Goal: Transaction & Acquisition: Purchase product/service

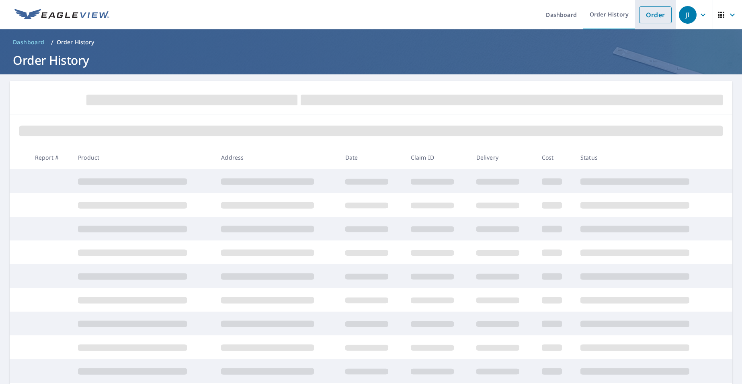
click at [649, 15] on link "Order" at bounding box center [655, 14] width 33 height 17
click at [657, 13] on link "Order" at bounding box center [655, 14] width 33 height 17
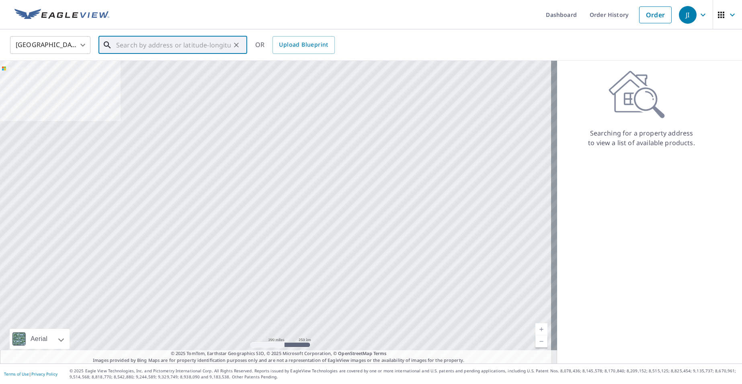
click at [170, 50] on input "text" at bounding box center [173, 45] width 115 height 23
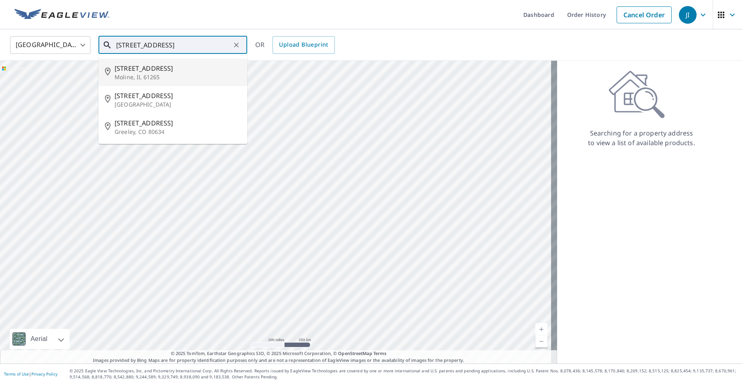
click at [129, 74] on p "Moline, IL 61265" at bounding box center [178, 77] width 126 height 8
type input "[STREET_ADDRESS]"
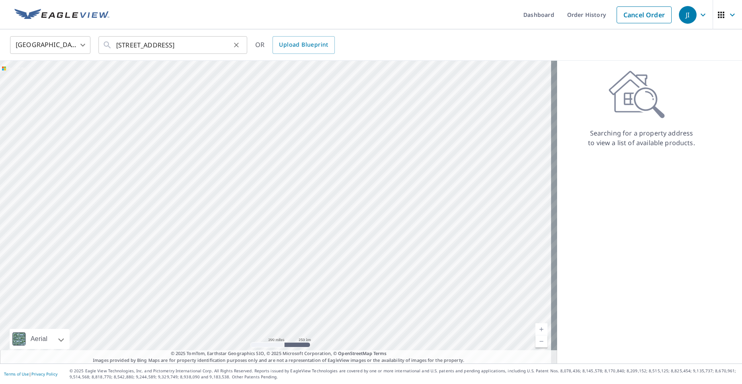
click at [233, 48] on icon "Clear" at bounding box center [236, 45] width 8 height 8
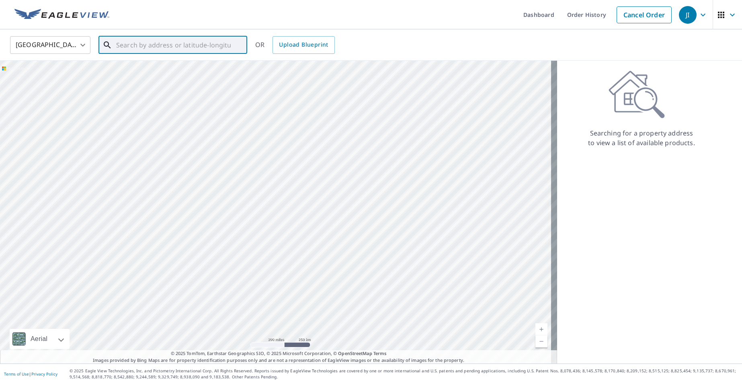
click at [226, 48] on input "text" at bounding box center [173, 45] width 115 height 23
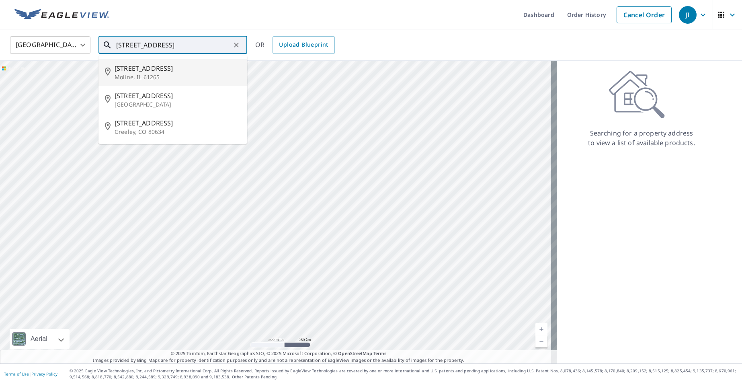
click at [127, 66] on span "[STREET_ADDRESS]" at bounding box center [178, 68] width 126 height 10
type input "[STREET_ADDRESS]"
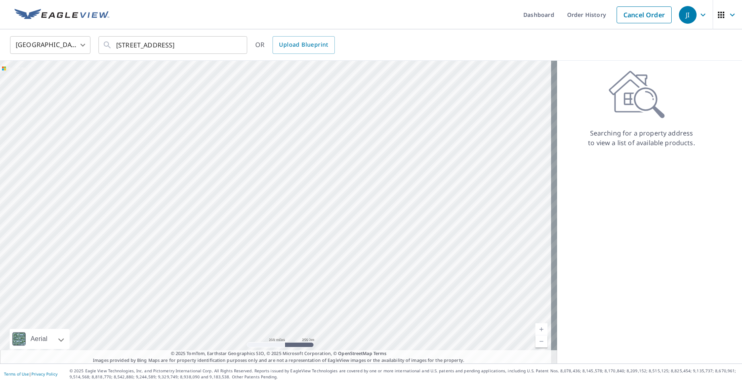
drag, startPoint x: 434, startPoint y: 332, endPoint x: 398, endPoint y: 276, distance: 67.2
click at [413, 284] on div at bounding box center [278, 212] width 557 height 303
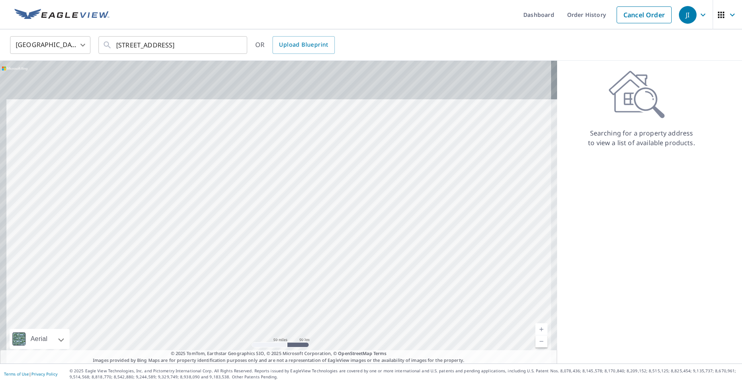
drag, startPoint x: 334, startPoint y: 104, endPoint x: 394, endPoint y: 327, distance: 231.3
click at [394, 327] on div at bounding box center [278, 212] width 557 height 303
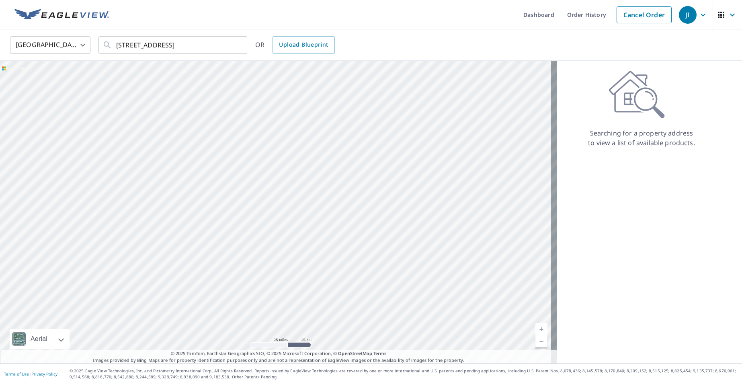
drag, startPoint x: 365, startPoint y: 203, endPoint x: 389, endPoint y: 295, distance: 95.0
click at [389, 295] on div at bounding box center [278, 212] width 557 height 303
drag, startPoint x: 358, startPoint y: 184, endPoint x: 362, endPoint y: 271, distance: 87.7
click at [362, 271] on div at bounding box center [278, 212] width 557 height 303
drag, startPoint x: 348, startPoint y: 182, endPoint x: 335, endPoint y: 274, distance: 92.2
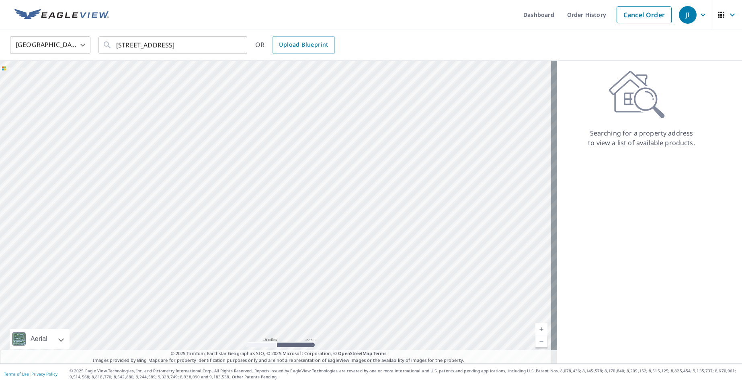
click at [335, 274] on div at bounding box center [278, 212] width 557 height 303
drag, startPoint x: 344, startPoint y: 181, endPoint x: 354, endPoint y: 280, distance: 99.8
click at [362, 305] on div at bounding box center [278, 212] width 557 height 303
drag, startPoint x: 331, startPoint y: 204, endPoint x: 272, endPoint y: 282, distance: 98.1
click at [272, 282] on div at bounding box center [278, 212] width 557 height 303
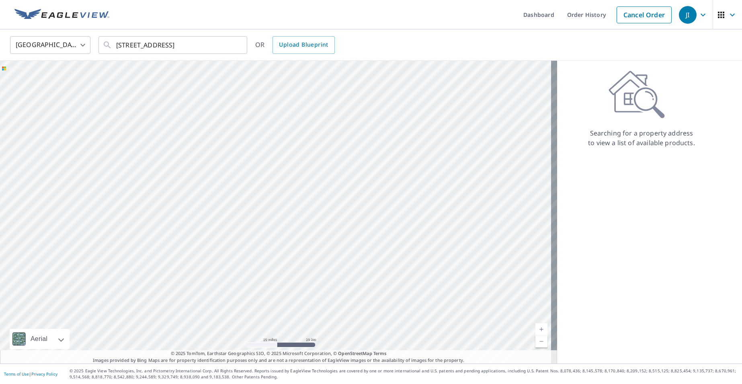
drag, startPoint x: 290, startPoint y: 209, endPoint x: 227, endPoint y: 251, distance: 75.9
click at [227, 251] on div at bounding box center [278, 212] width 557 height 303
drag, startPoint x: 385, startPoint y: 260, endPoint x: 374, endPoint y: 242, distance: 21.4
click at [374, 242] on div at bounding box center [278, 212] width 557 height 303
drag, startPoint x: 371, startPoint y: 152, endPoint x: 425, endPoint y: 182, distance: 61.5
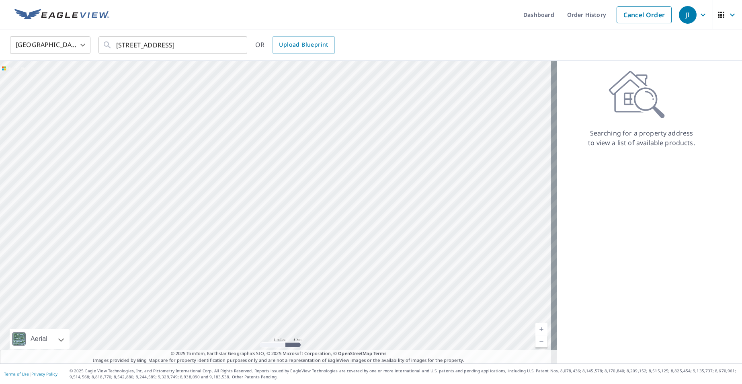
click at [425, 182] on div at bounding box center [278, 212] width 557 height 303
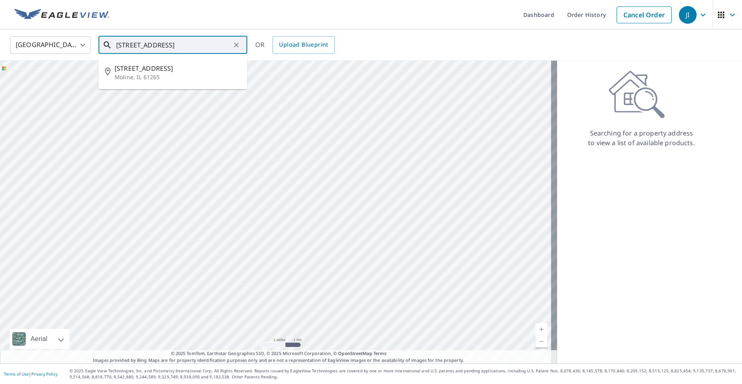
click at [218, 49] on input "[STREET_ADDRESS]" at bounding box center [173, 45] width 115 height 23
click at [162, 71] on span "[STREET_ADDRESS]" at bounding box center [178, 68] width 126 height 10
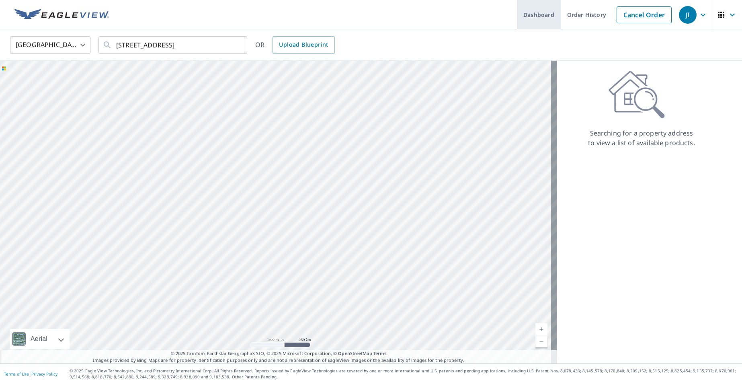
click at [538, 18] on link "Dashboard" at bounding box center [539, 14] width 44 height 29
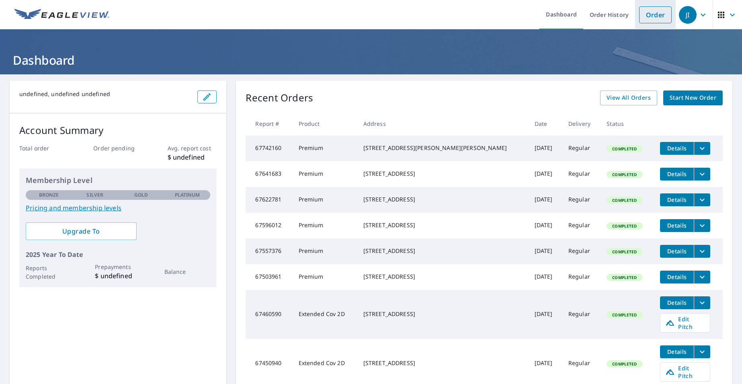
click at [645, 12] on link "Order" at bounding box center [655, 14] width 33 height 17
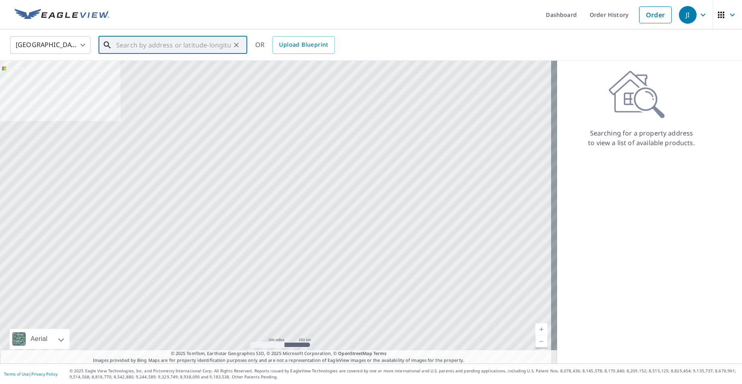
click at [202, 46] on input "text" at bounding box center [173, 45] width 115 height 23
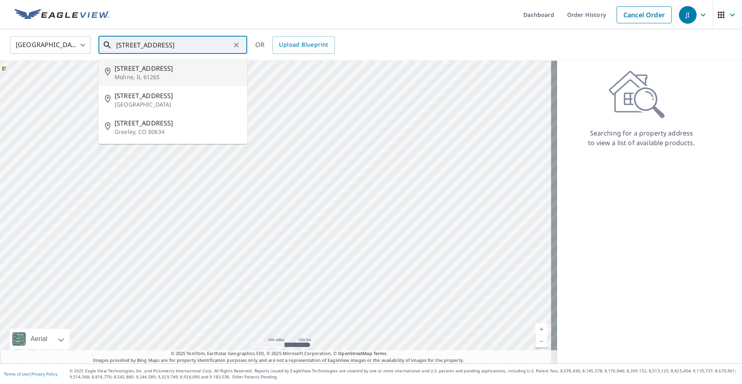
click at [154, 72] on span "[STREET_ADDRESS]" at bounding box center [178, 68] width 126 height 10
type input "[STREET_ADDRESS]"
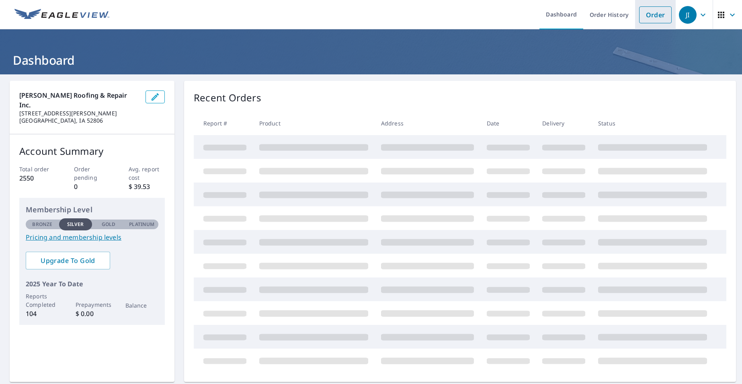
click at [639, 17] on link "Order" at bounding box center [655, 14] width 33 height 17
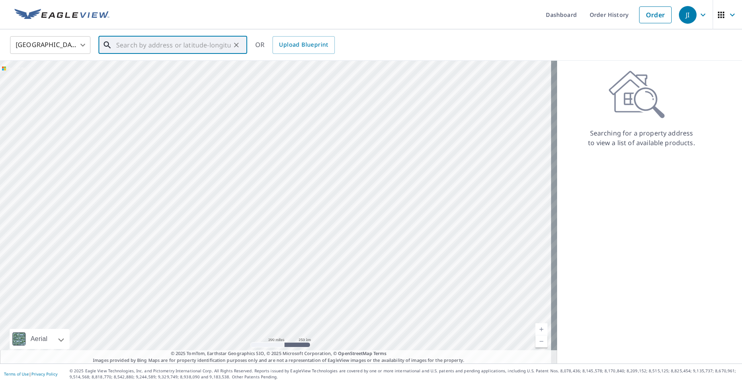
click at [134, 48] on input "text" at bounding box center [173, 45] width 115 height 23
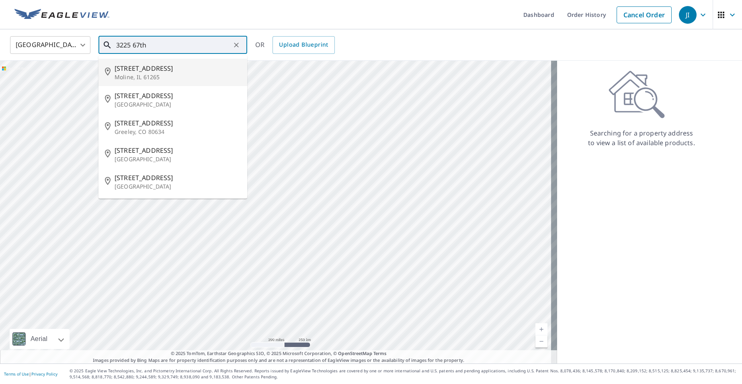
click at [137, 65] on span "[STREET_ADDRESS]" at bounding box center [178, 68] width 126 height 10
type input "[STREET_ADDRESS]"
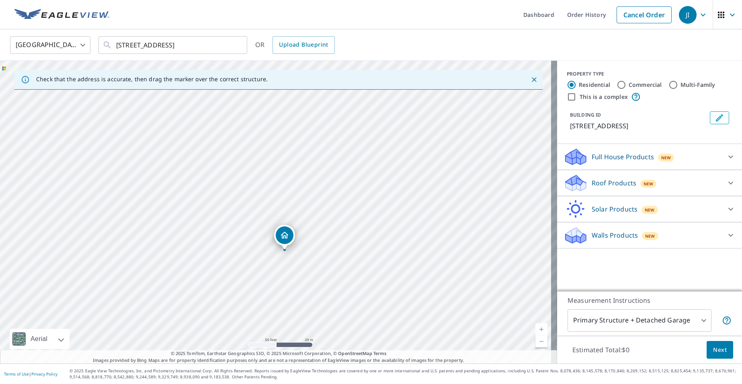
drag, startPoint x: 296, startPoint y: 172, endPoint x: 314, endPoint y: 157, distance: 23.9
click at [323, 162] on div "[STREET_ADDRESS]" at bounding box center [278, 212] width 557 height 303
click at [591, 182] on p "Roof Products" at bounding box center [613, 183] width 45 height 10
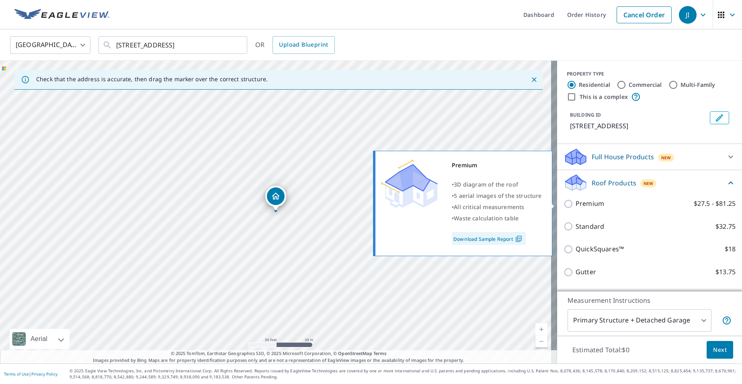
click at [563, 207] on input "Premium $27.5 - $81.25" at bounding box center [569, 204] width 12 height 10
checkbox input "true"
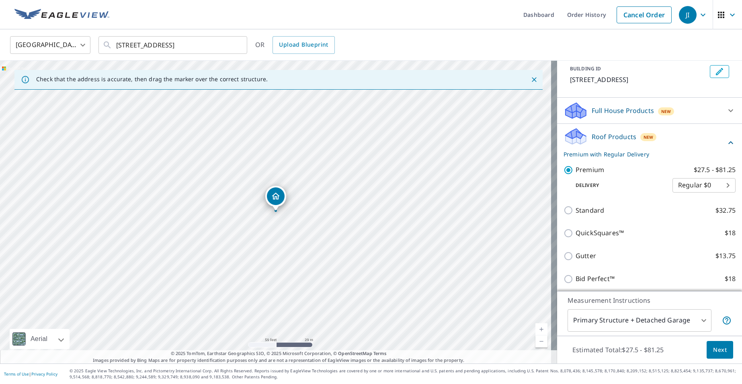
scroll to position [101, 0]
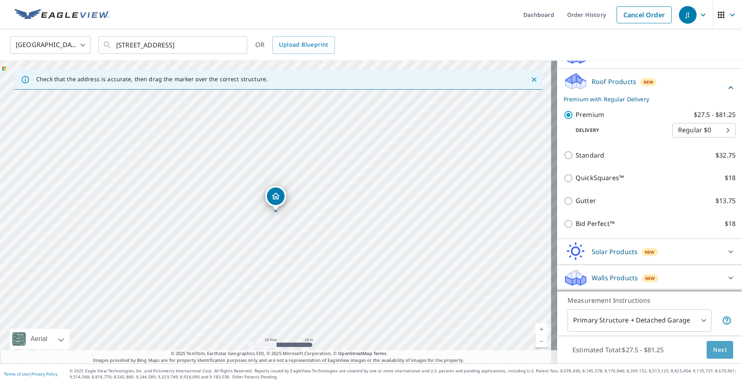
click at [722, 354] on button "Next" at bounding box center [719, 350] width 27 height 18
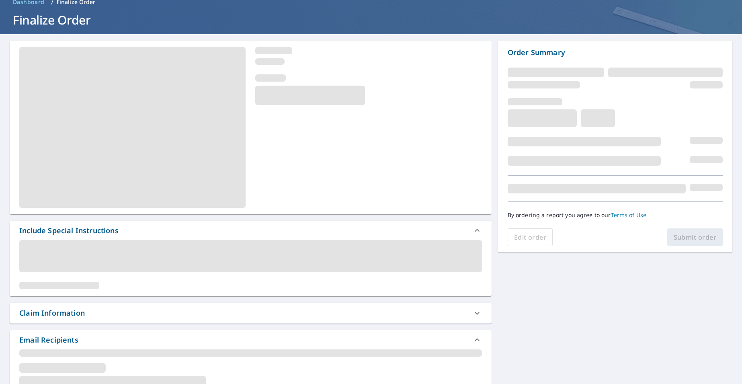
scroll to position [80, 0]
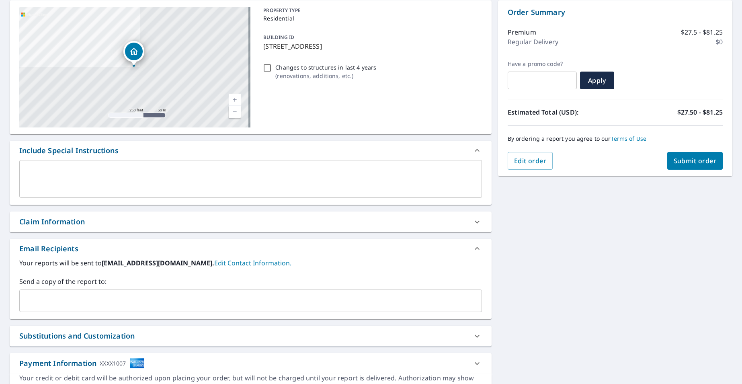
click at [48, 301] on input "text" at bounding box center [244, 300] width 443 height 15
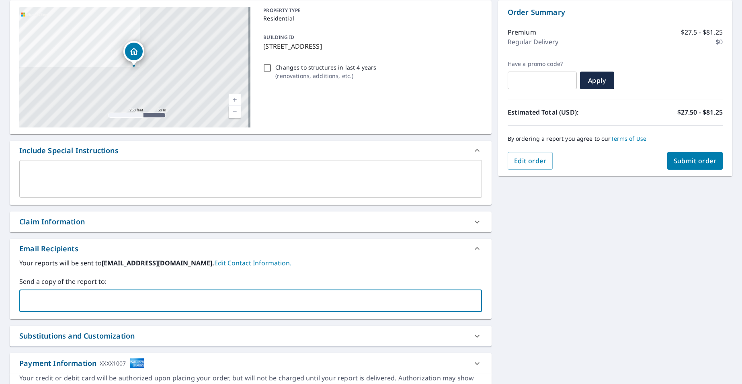
type input "jill@jansenroofing.com"
checkbox input "true"
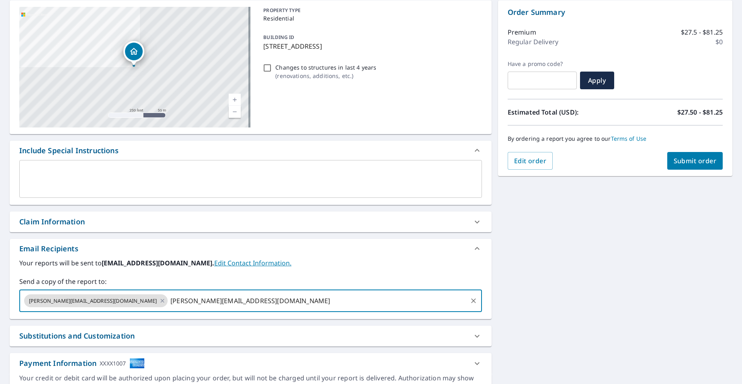
type input "eric@jansenroofing.com"
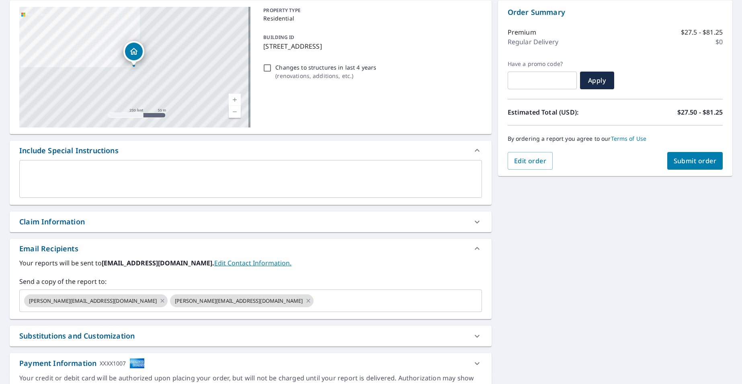
click at [624, 275] on div "3225 67th Ave Moline, IL 61265 Aerial Road A standard road map Aerial A detaile…" at bounding box center [371, 199] width 742 height 411
click at [694, 164] on span "Submit order" at bounding box center [694, 160] width 43 height 9
checkbox input "true"
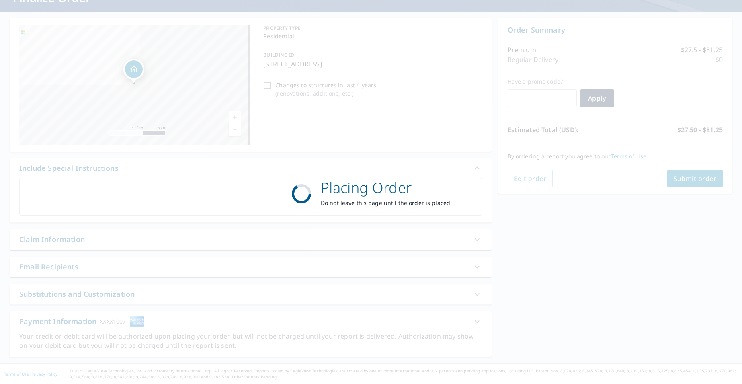
scroll to position [63, 0]
